Goal: Task Accomplishment & Management: Manage account settings

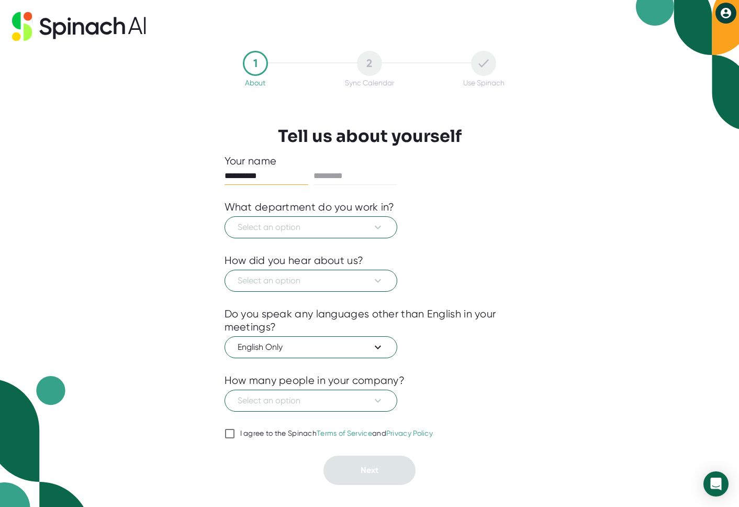
type input "*********"
type input "******"
click at [331, 224] on span "Select an option" at bounding box center [311, 227] width 147 height 13
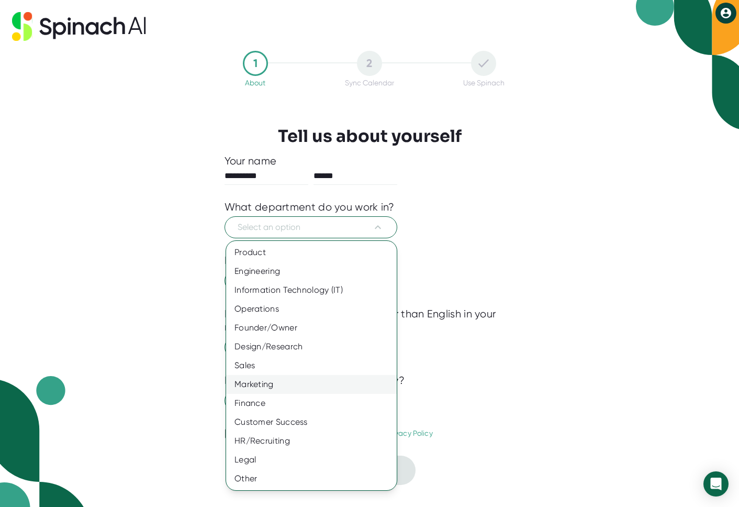
click at [271, 379] on div "Marketing" at bounding box center [311, 384] width 171 height 19
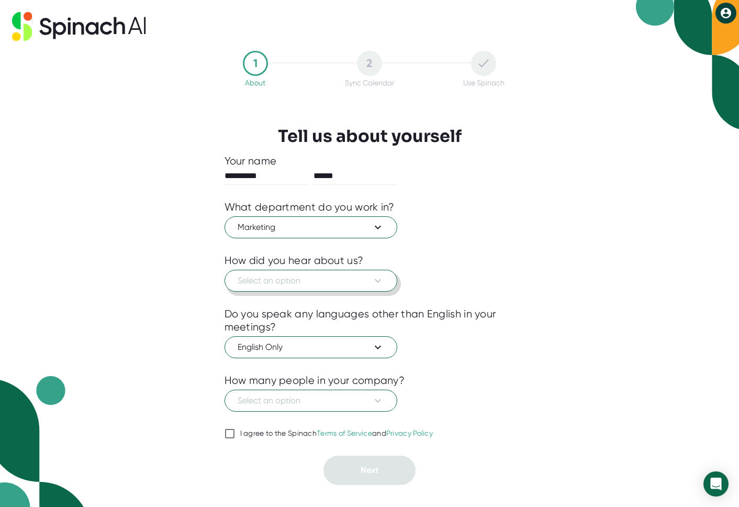
click at [318, 283] on span "Select an option" at bounding box center [311, 280] width 147 height 13
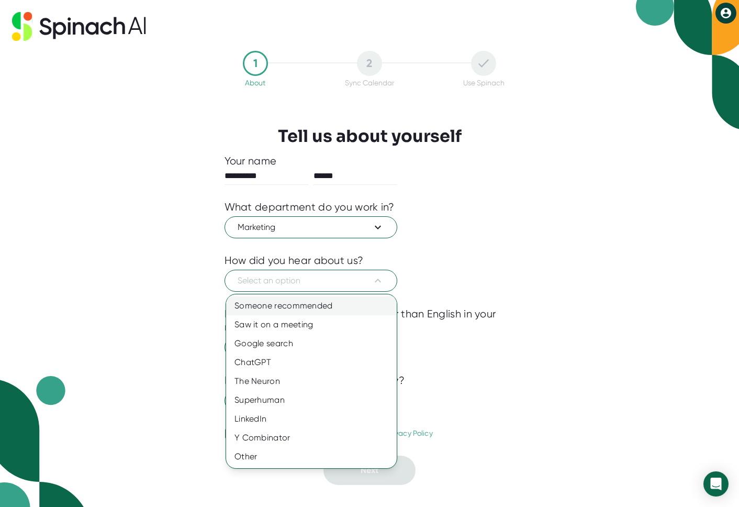
click at [312, 302] on div "Someone recommended" at bounding box center [311, 305] width 171 height 19
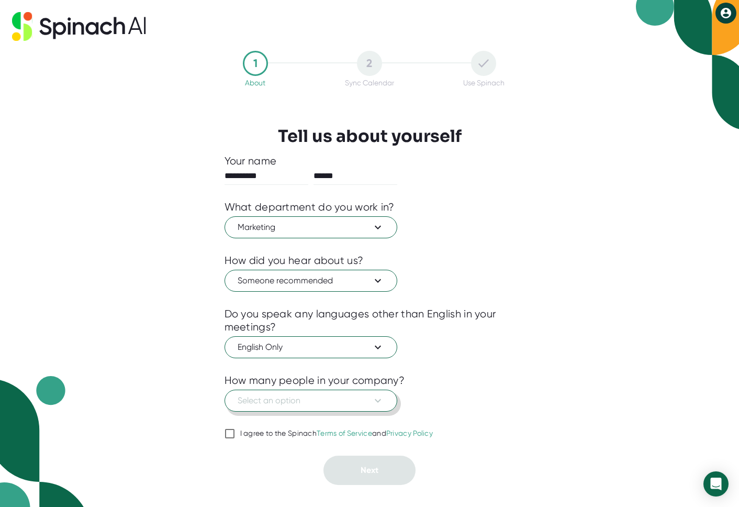
click at [318, 402] on span "Select an option" at bounding box center [311, 400] width 147 height 13
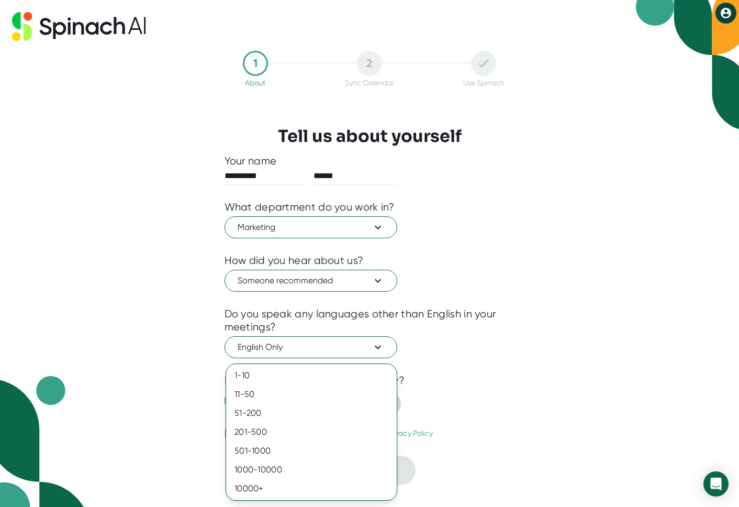
click at [318, 402] on div "11-50" at bounding box center [311, 394] width 171 height 19
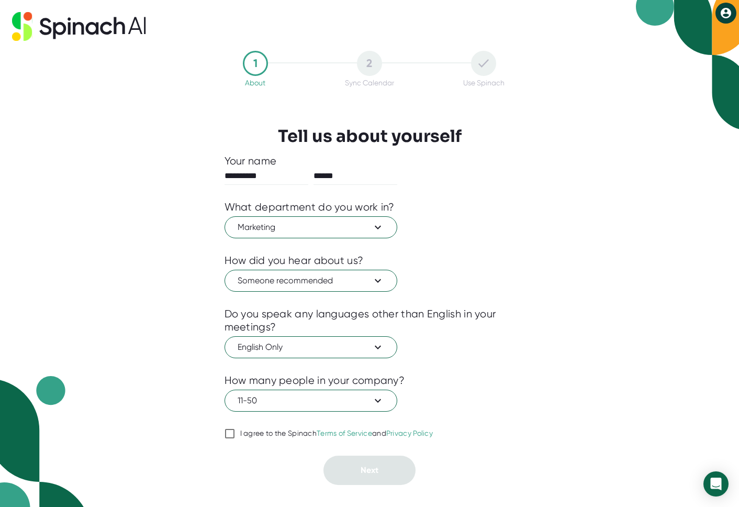
click at [227, 435] on input "I agree to the Spinach Terms of Service and Privacy Policy" at bounding box center [230, 433] width 10 height 13
checkbox input "true"
click at [337, 468] on button "Next" at bounding box center [370, 470] width 92 height 29
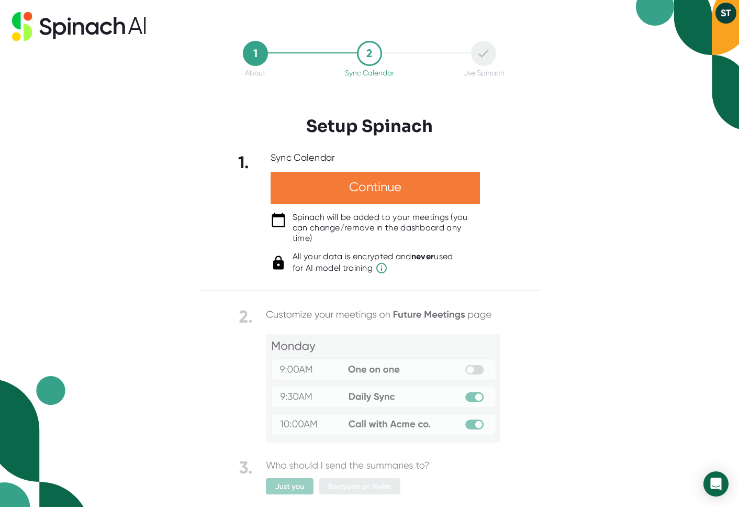
click at [418, 185] on div "Continue" at bounding box center [375, 188] width 209 height 32
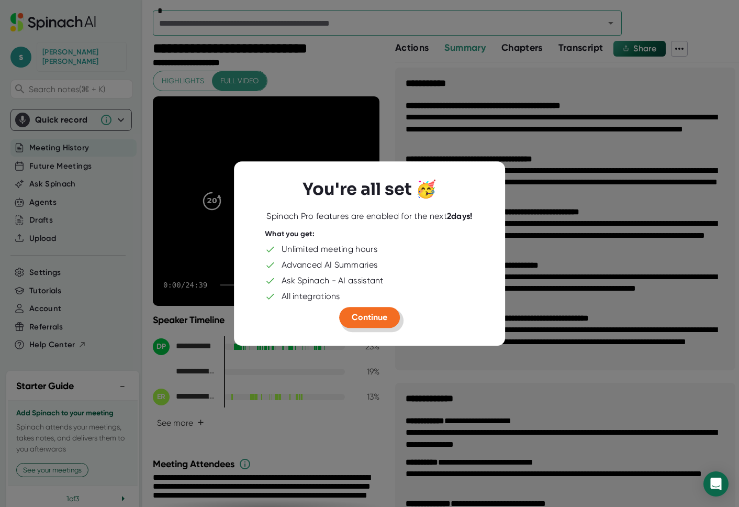
click at [365, 318] on span "Continue" at bounding box center [370, 317] width 36 height 10
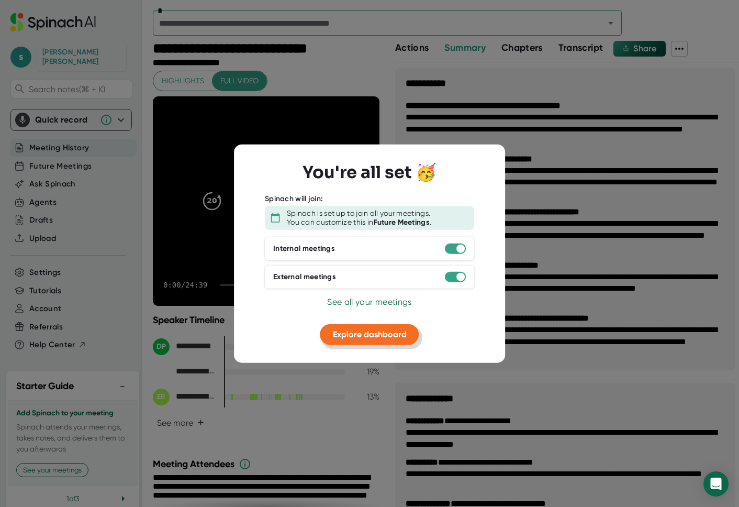
click at [362, 335] on span "Explore dashboard" at bounding box center [370, 334] width 74 height 10
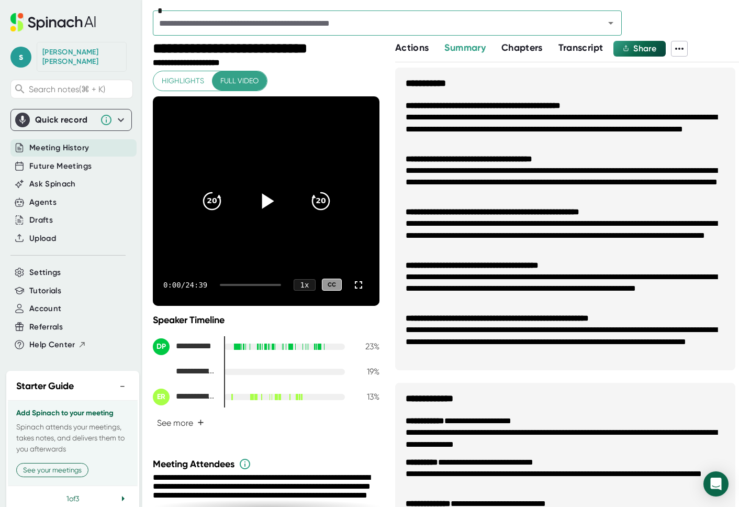
click at [263, 197] on icon at bounding box center [268, 200] width 12 height 15
click at [235, 285] on div "0:06 / 24:39 1 x CC" at bounding box center [266, 285] width 227 height 42
click at [233, 287] on div "0:07 / 24:39 1 x CC" at bounding box center [266, 285] width 227 height 42
click at [234, 286] on div "0:08 / 24:39 1 x CC" at bounding box center [266, 285] width 227 height 42
click at [331, 204] on icon "20" at bounding box center [320, 200] width 26 height 26
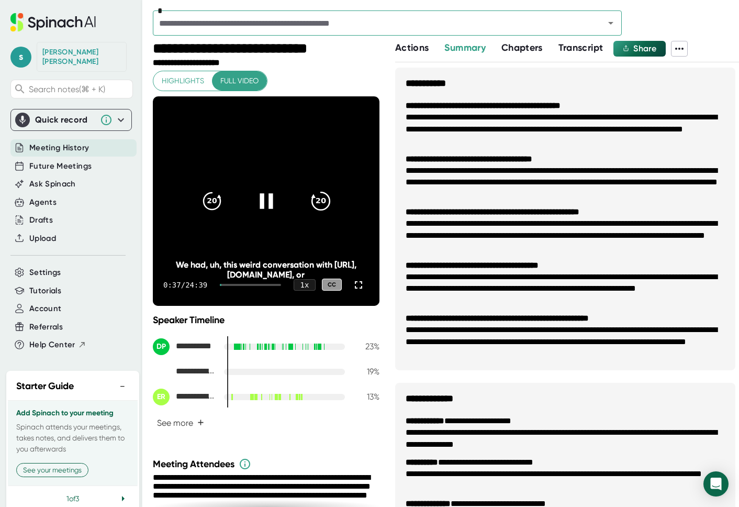
click at [322, 203] on icon "20" at bounding box center [320, 200] width 26 height 26
click at [214, 201] on icon "20" at bounding box center [211, 200] width 26 height 26
click at [268, 212] on icon at bounding box center [266, 200] width 26 height 26
click at [423, 216] on b "**********" at bounding box center [493, 212] width 174 height 8
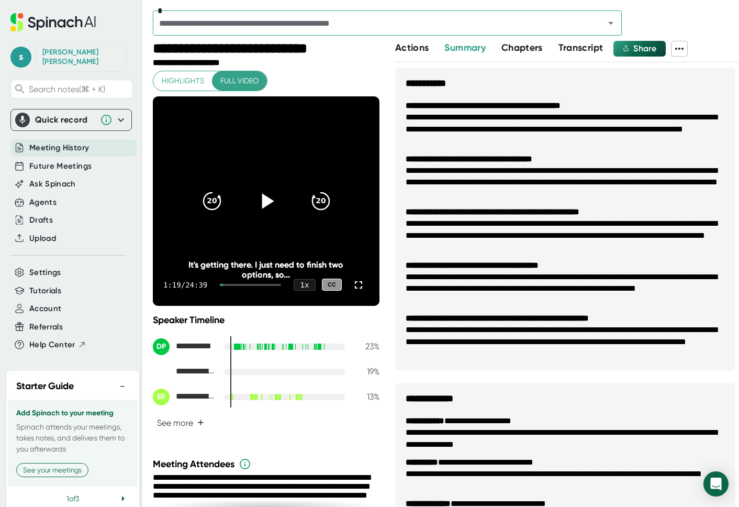
drag, startPoint x: 232, startPoint y: 285, endPoint x: 223, endPoint y: 285, distance: 9.4
click at [223, 285] on div "1:19 / 24:39 1 x CC" at bounding box center [266, 285] width 227 height 42
click at [74, 142] on span "Meeting History" at bounding box center [59, 148] width 60 height 12
